Goal: Browse casually

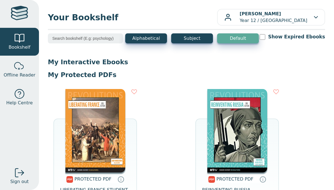
click at [109, 107] on img at bounding box center [95, 130] width 60 height 83
click at [99, 122] on img at bounding box center [95, 130] width 60 height 83
